Goal: Task Accomplishment & Management: Use online tool/utility

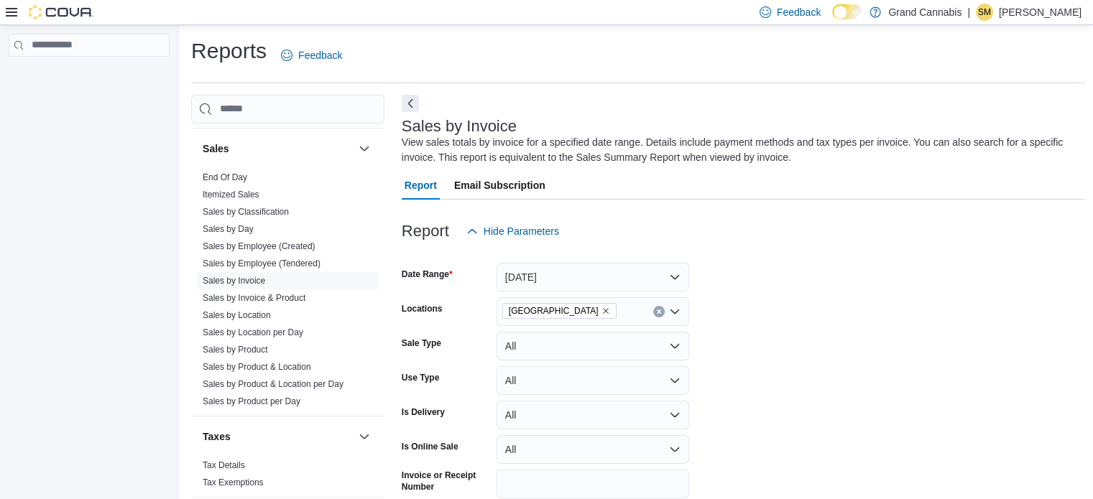
scroll to position [0, 2201]
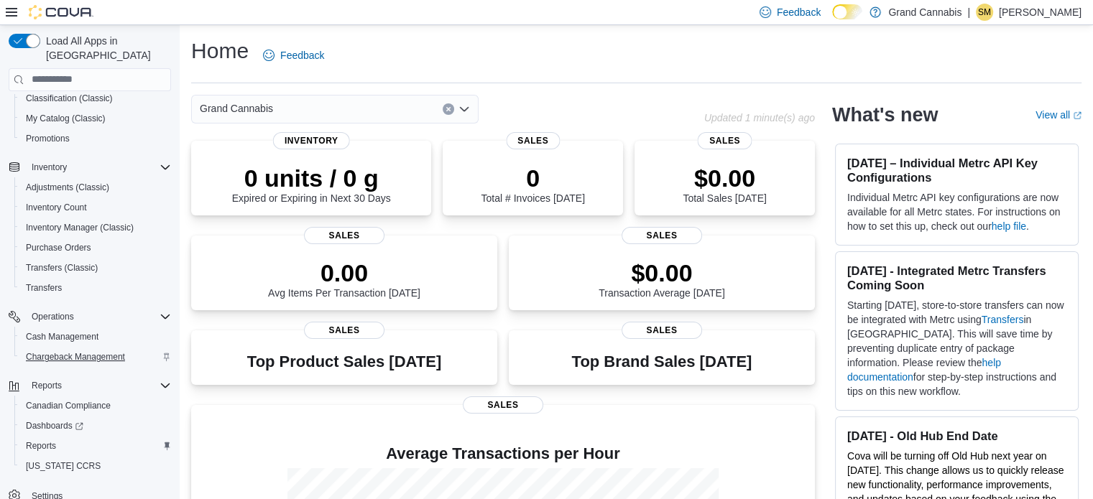
scroll to position [184, 0]
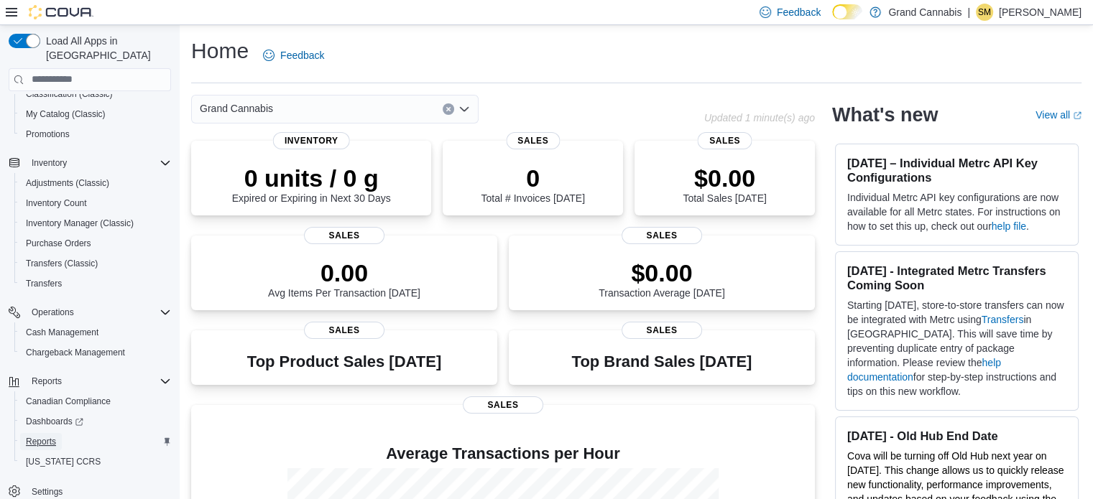
click at [45, 436] on span "Reports" at bounding box center [41, 441] width 30 height 11
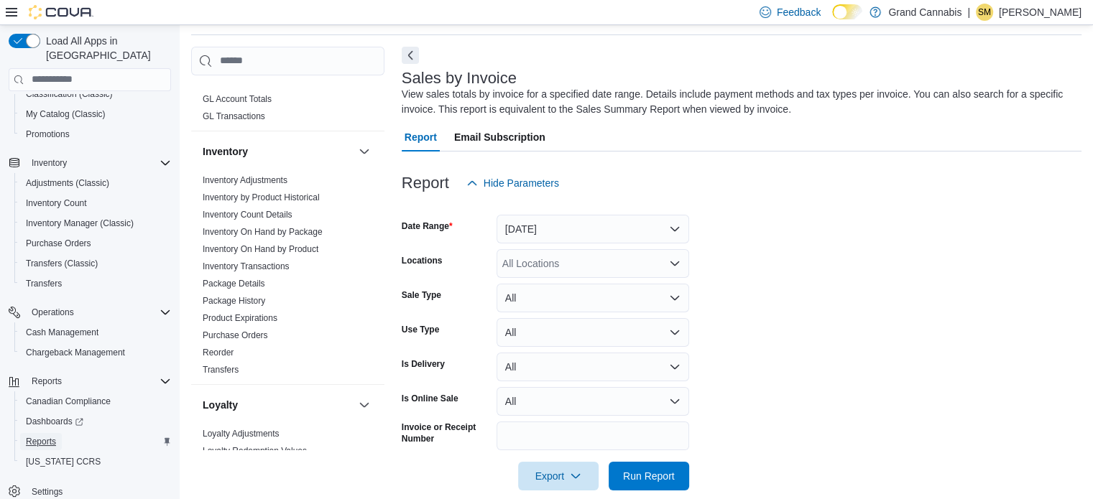
scroll to position [575, 0]
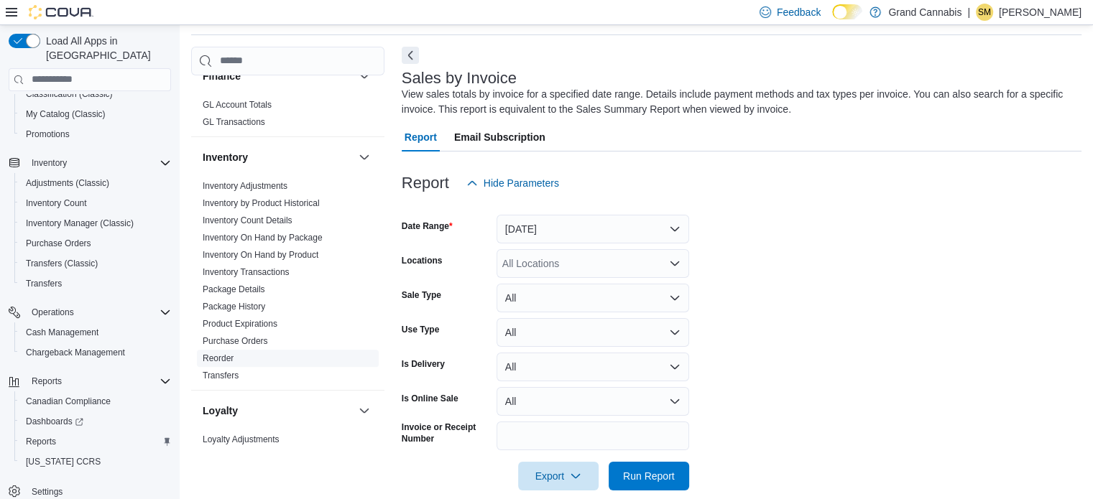
click at [215, 354] on link "Reorder" at bounding box center [218, 359] width 31 height 10
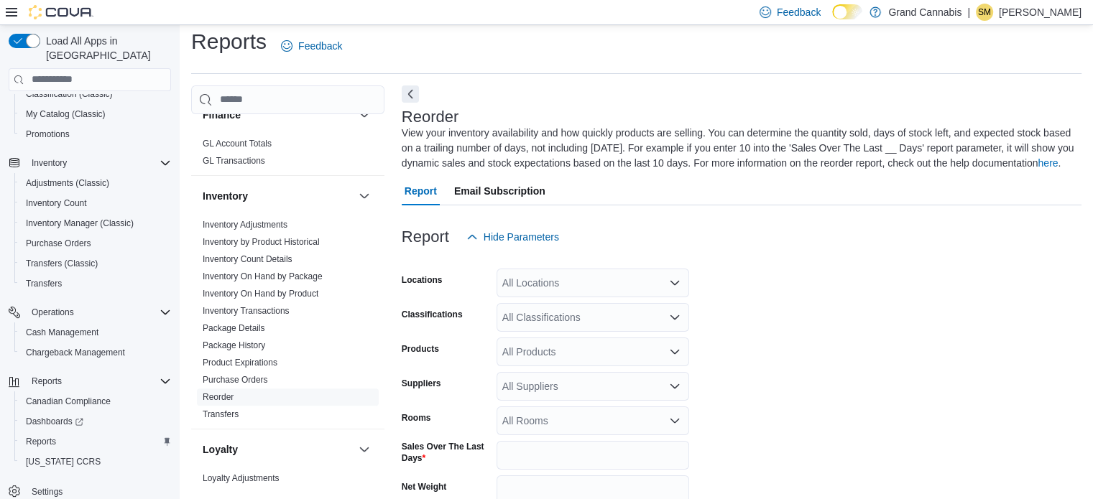
scroll to position [63, 0]
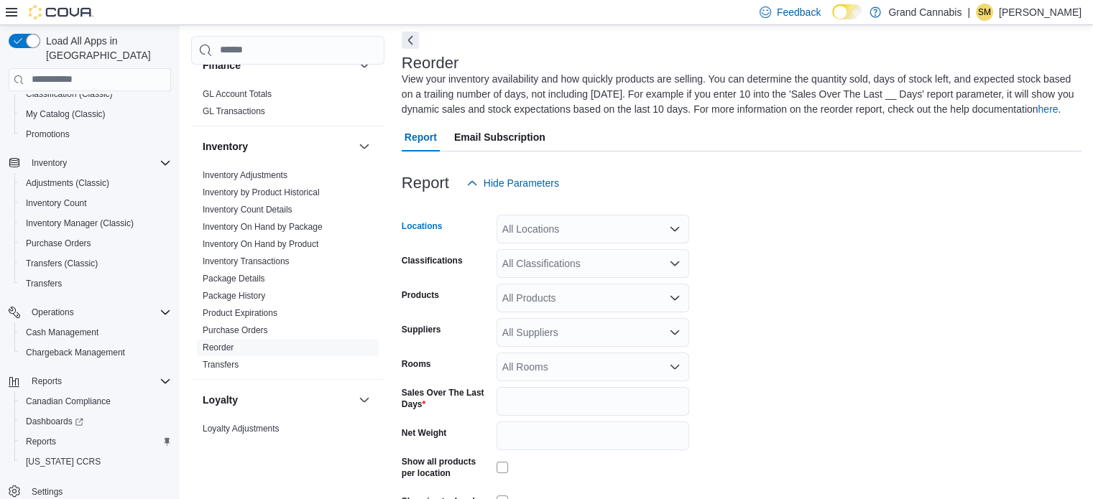
click at [576, 230] on div "All Locations" at bounding box center [593, 229] width 193 height 29
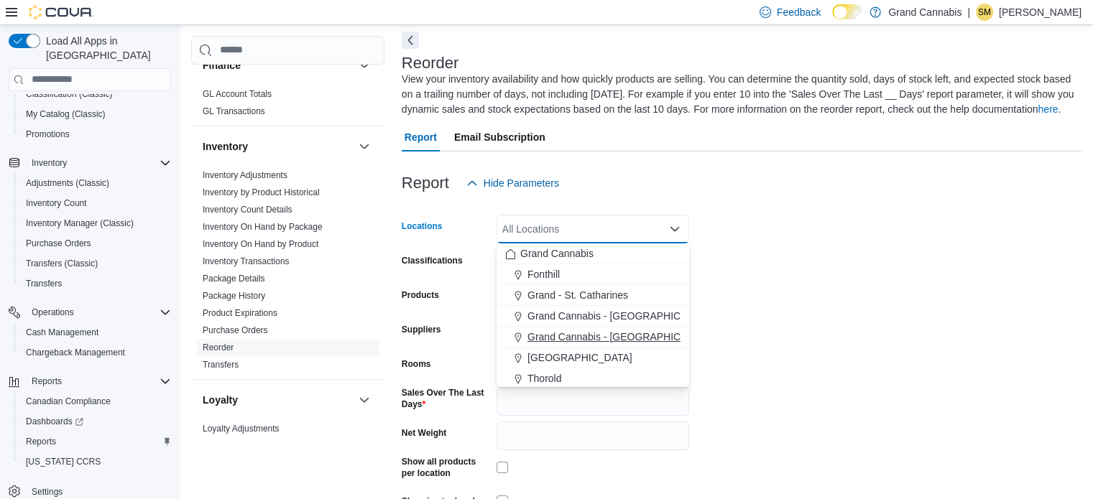
click at [608, 333] on span "Grand Cannabis - Georgetown" at bounding box center [621, 337] width 187 height 14
click at [752, 318] on form "Locations Grand Cannabis - Georgetown Combo box. Selected. Grand Cannabis - Geo…" at bounding box center [742, 375] width 680 height 355
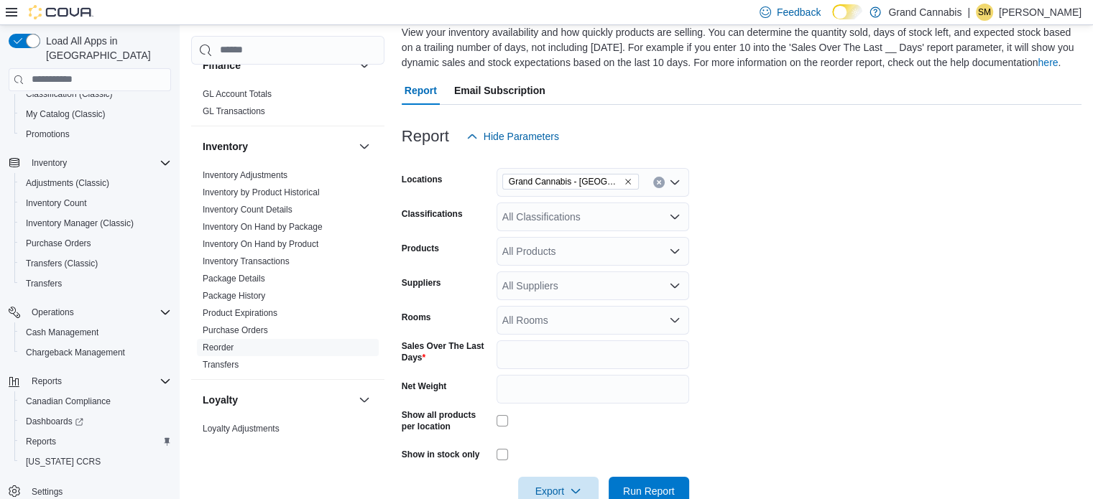
scroll to position [144, 0]
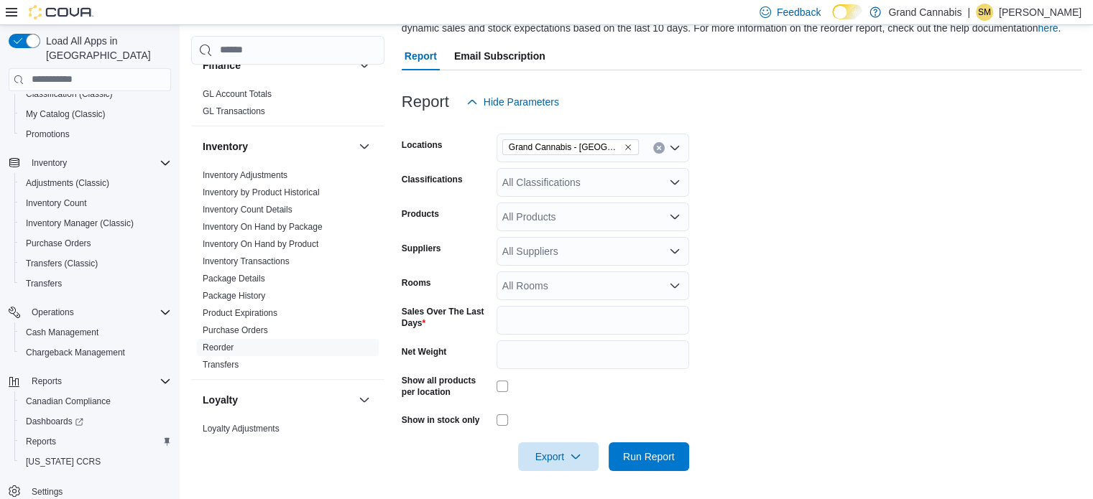
click at [607, 290] on div "All Rooms" at bounding box center [593, 286] width 193 height 29
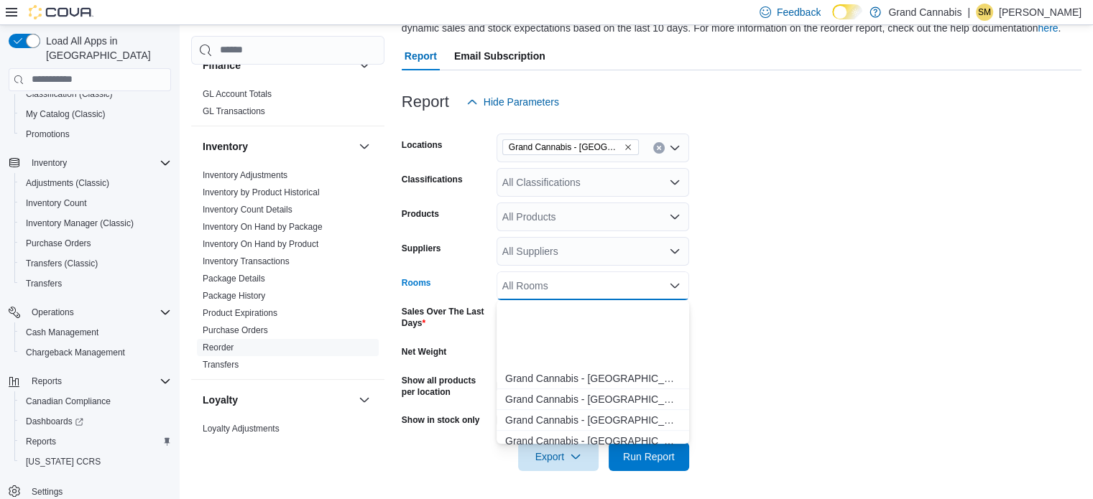
scroll to position [503, 0]
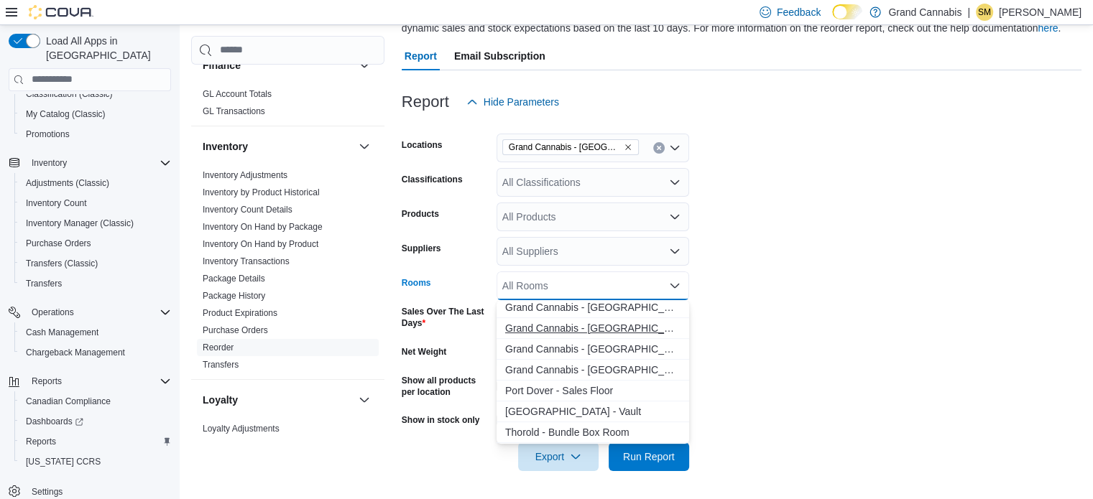
click at [622, 323] on span "Grand Cannabis - Georgetown - Sales Floor" at bounding box center [592, 328] width 175 height 14
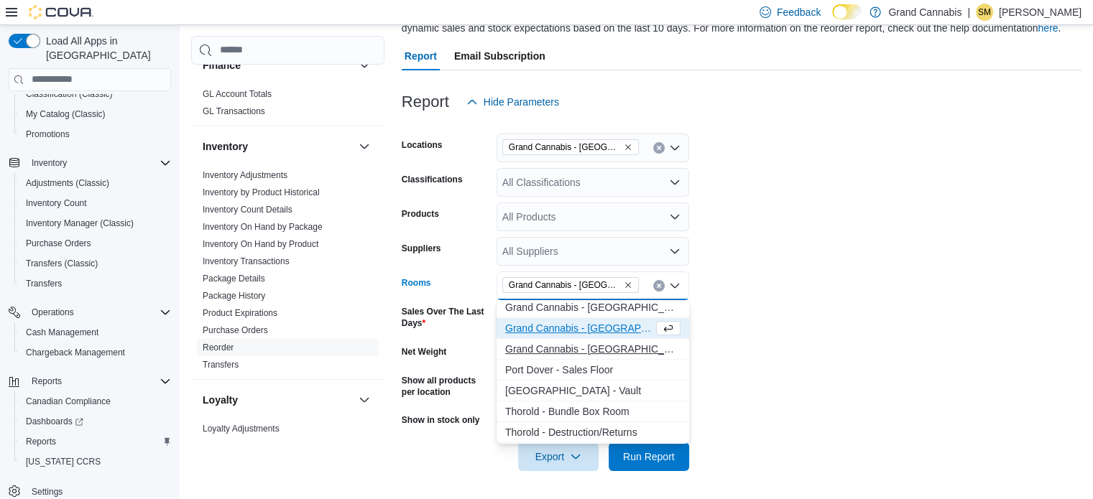
click at [609, 347] on span "Grand Cannabis - Georgetown - Vault" at bounding box center [592, 349] width 175 height 14
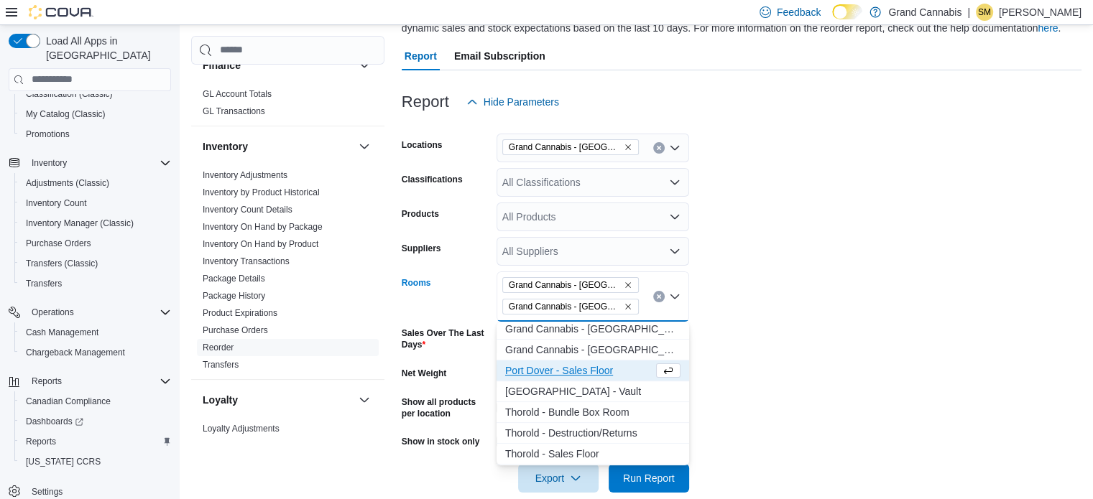
click at [762, 346] on form "Locations Grand Cannabis - Georgetown Classifications All Classifications Produ…" at bounding box center [742, 304] width 680 height 377
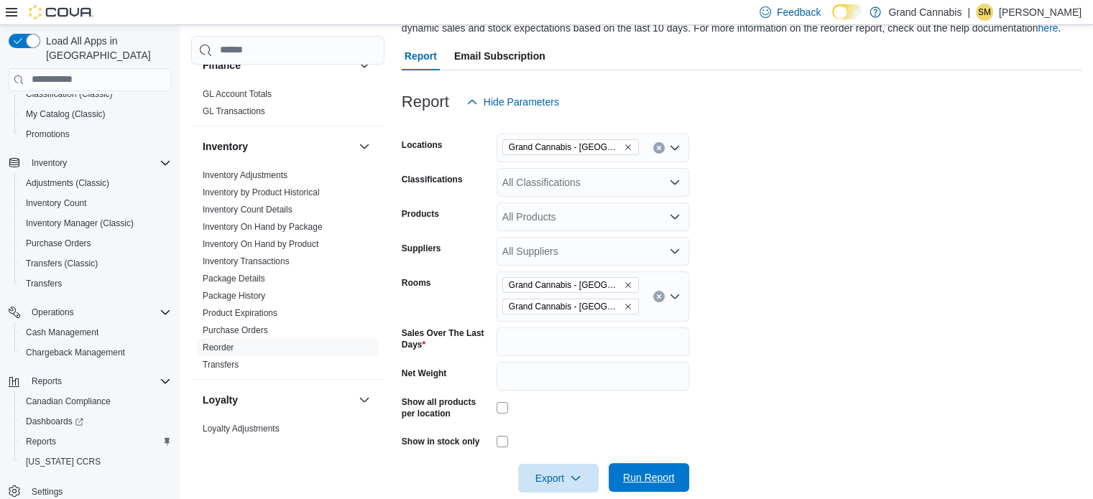
click at [666, 474] on span "Run Report" at bounding box center [649, 478] width 52 height 14
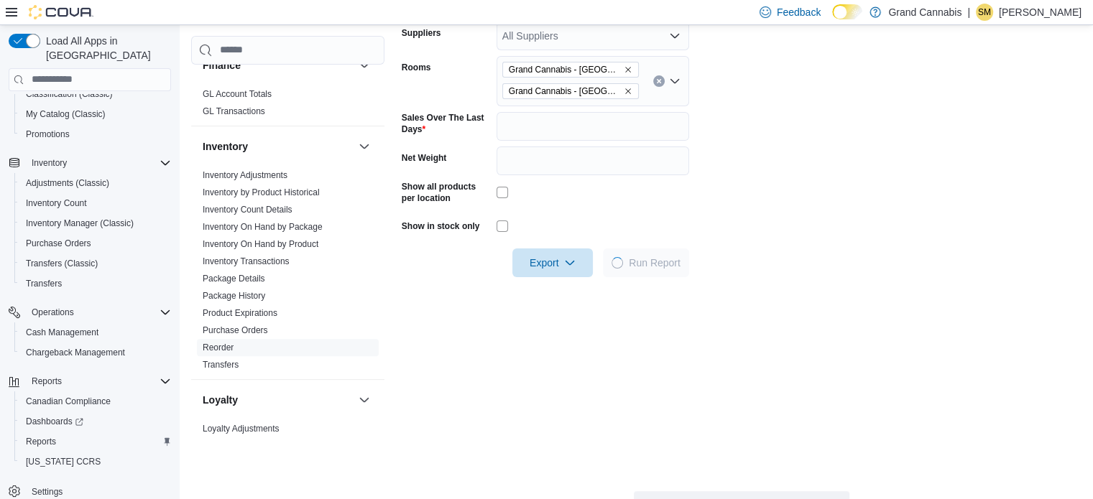
scroll to position [432, 0]
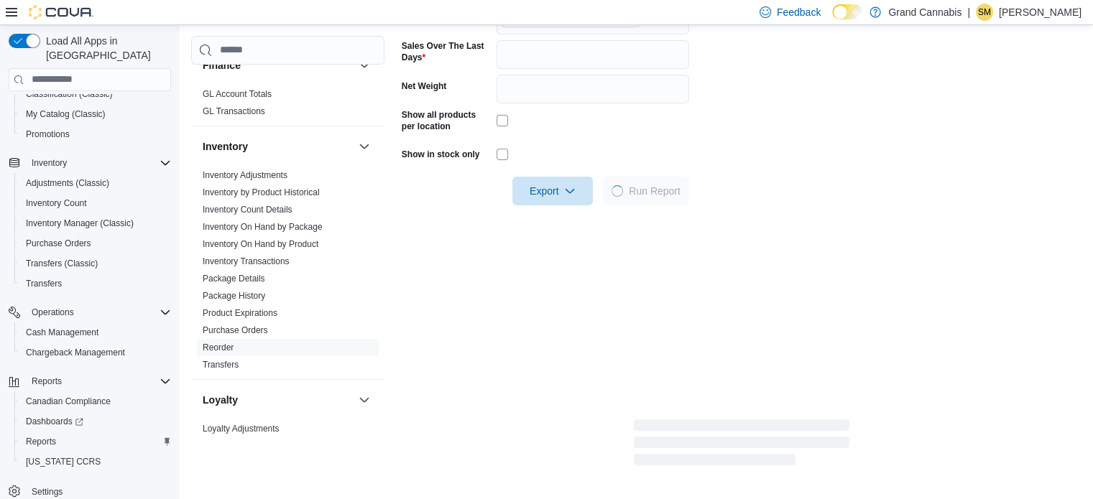
click at [650, 307] on div "Report Hide Parameters Locations Grand Cannabis - Georgetown Classifications Al…" at bounding box center [742, 126] width 680 height 686
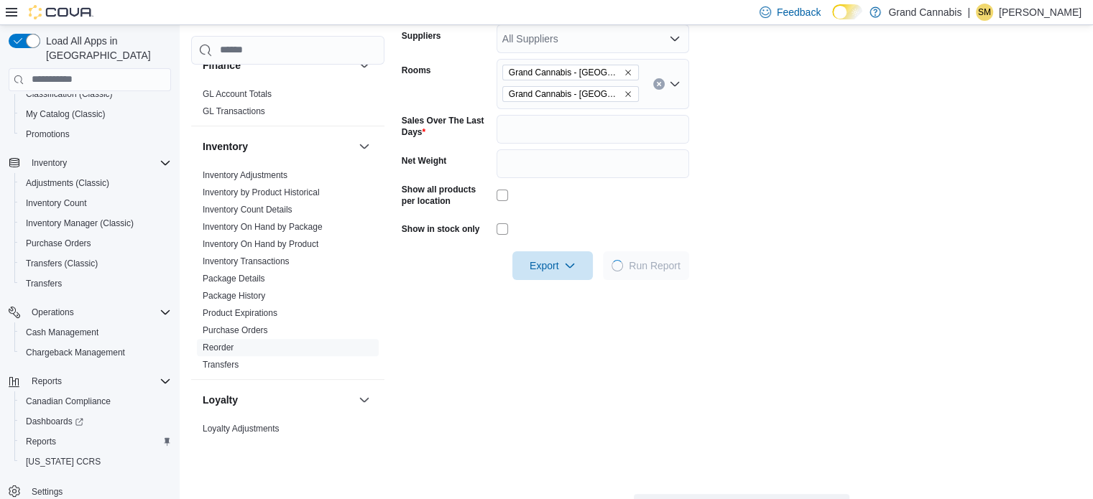
scroll to position [360, 0]
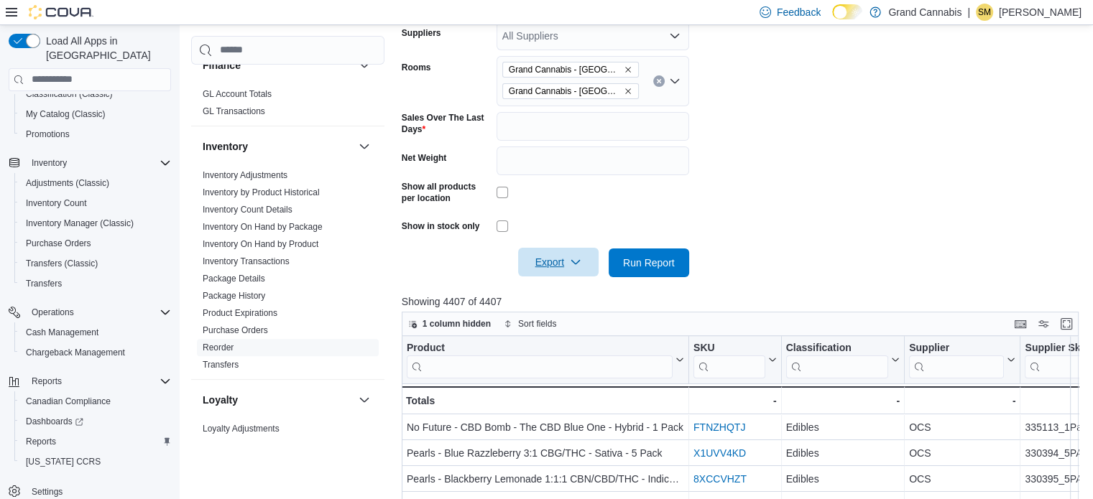
click at [563, 267] on span "Export" at bounding box center [558, 262] width 63 height 29
click at [575, 286] on span "Export to Excel" at bounding box center [560, 291] width 65 height 11
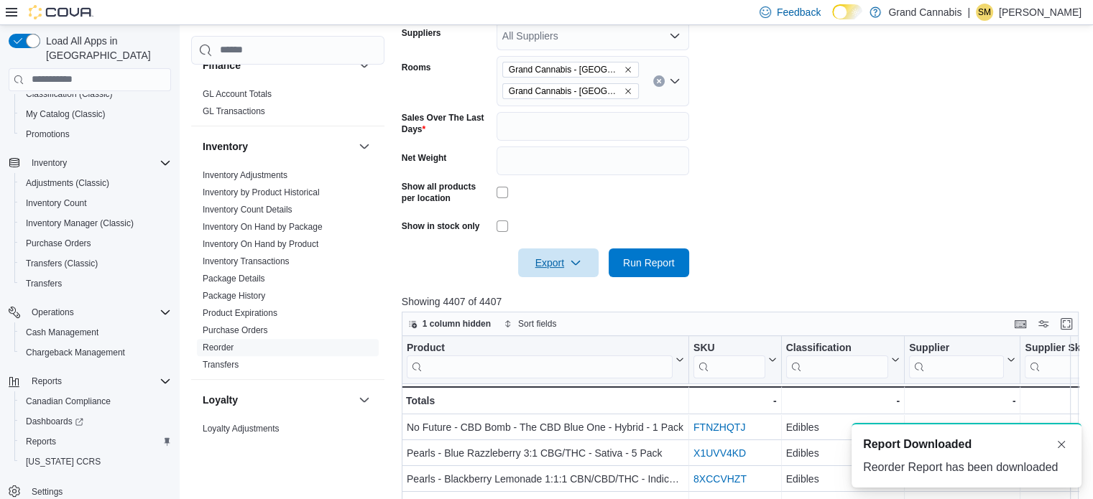
scroll to position [0, 0]
